Goal: Check status

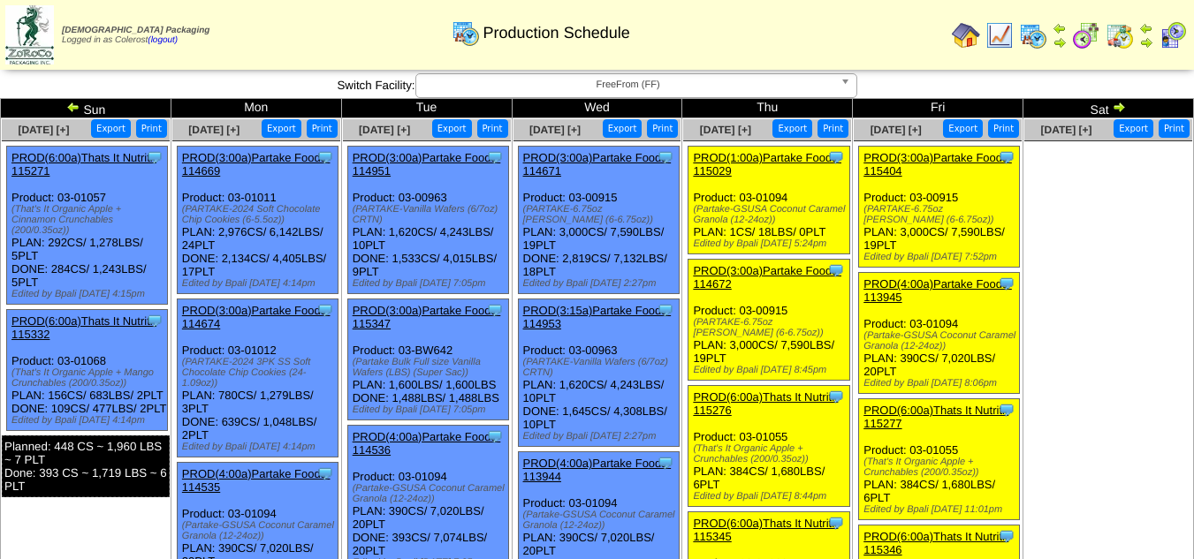
click at [591, 86] on span "FreeFrom (FF)" at bounding box center [628, 84] width 410 height 21
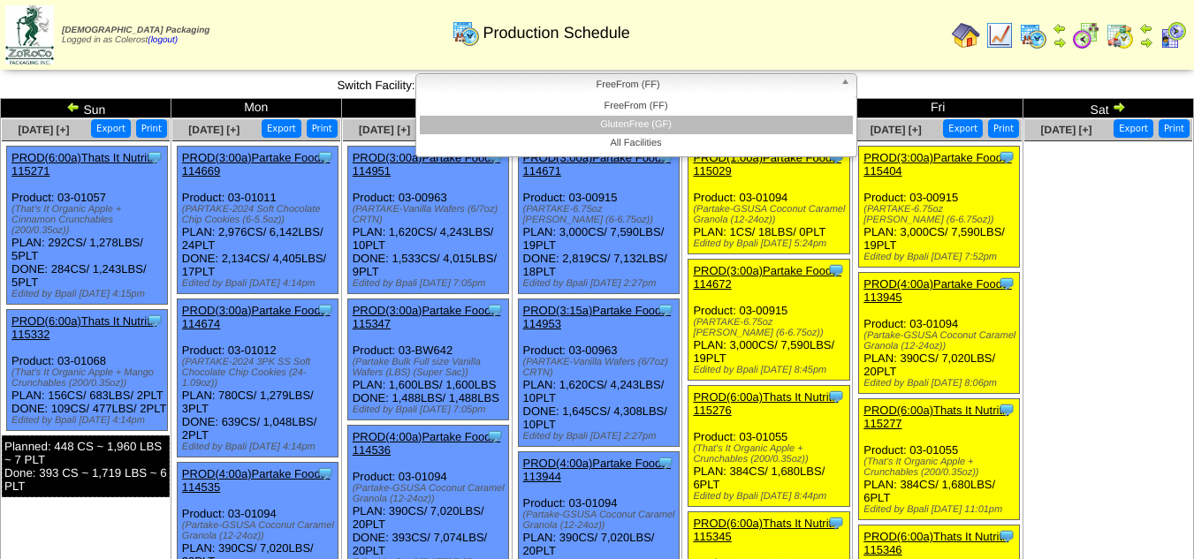
click at [598, 120] on li "GlutenFree (GF)" at bounding box center [636, 125] width 433 height 19
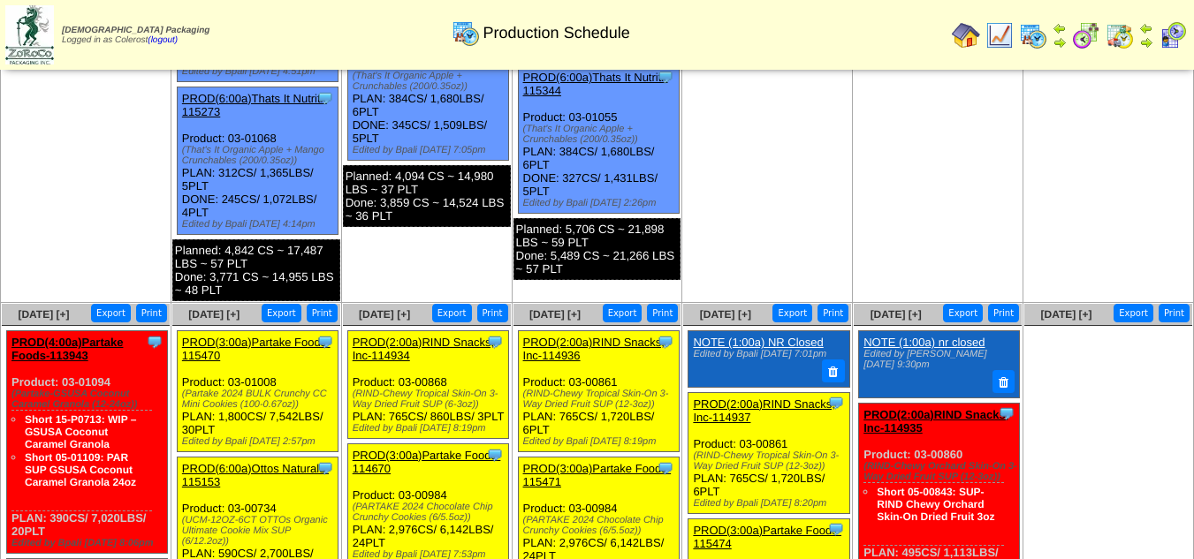
scroll to position [590, 0]
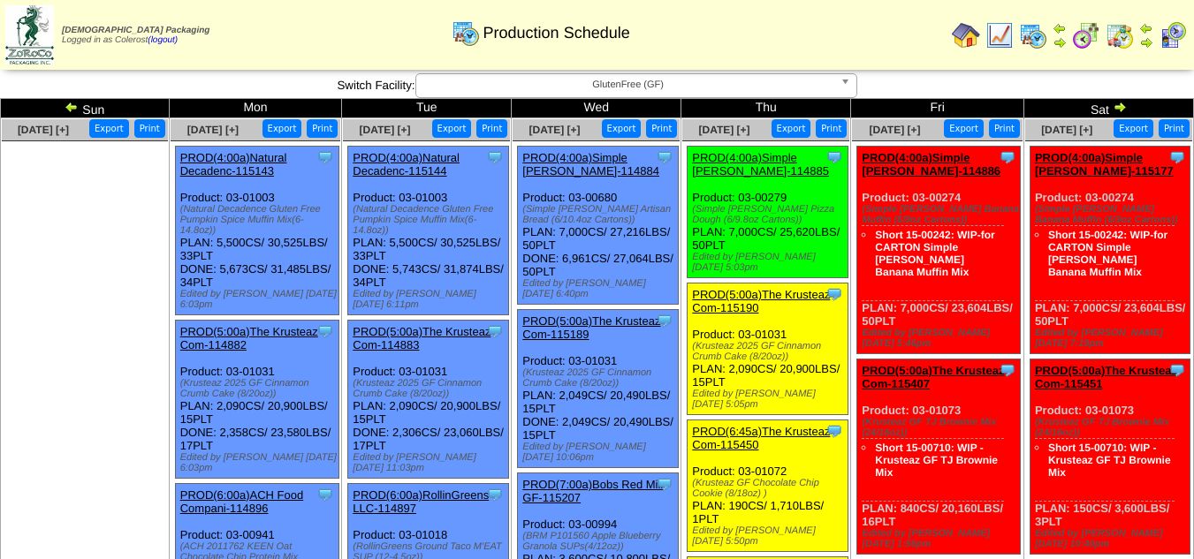
click at [665, 95] on link "GlutenFree (GF)" at bounding box center [636, 85] width 442 height 25
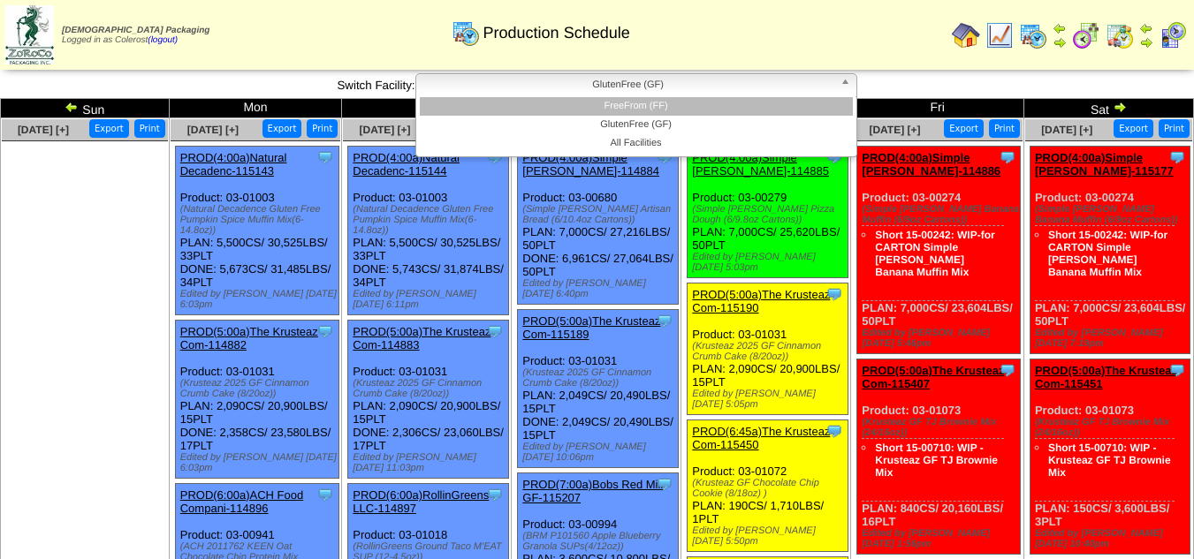
click at [664, 107] on li "FreeFrom (FF)" at bounding box center [636, 106] width 433 height 19
